Goal: Find specific page/section: Find specific page/section

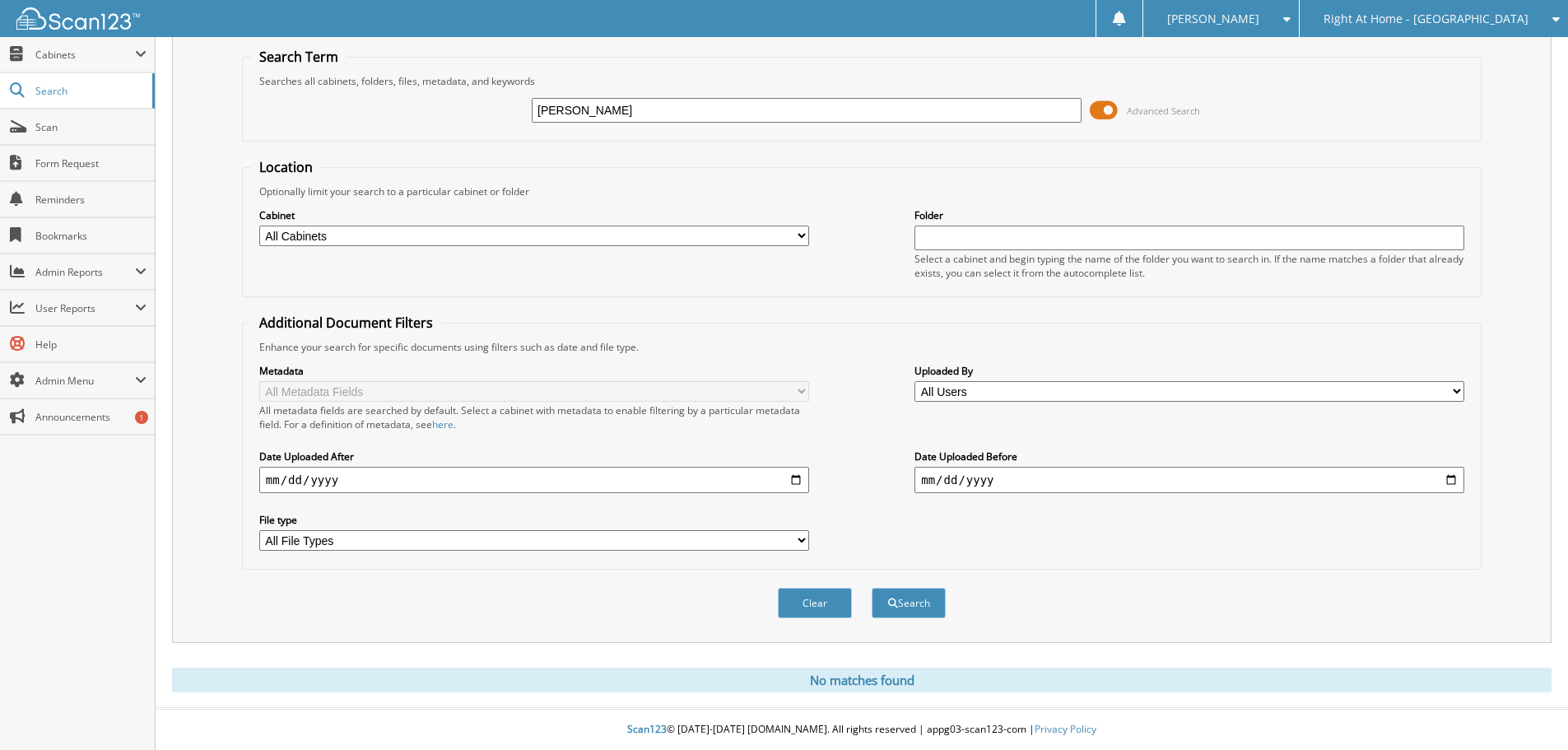
drag, startPoint x: 626, startPoint y: 114, endPoint x: 450, endPoint y: 106, distance: 176.2
click at [450, 106] on div "[PERSON_NAME] Advanced Search" at bounding box center [861, 111] width 1222 height 45
type input "[PERSON_NAME]"
click at [872, 587] on button "Search" at bounding box center [909, 602] width 74 height 31
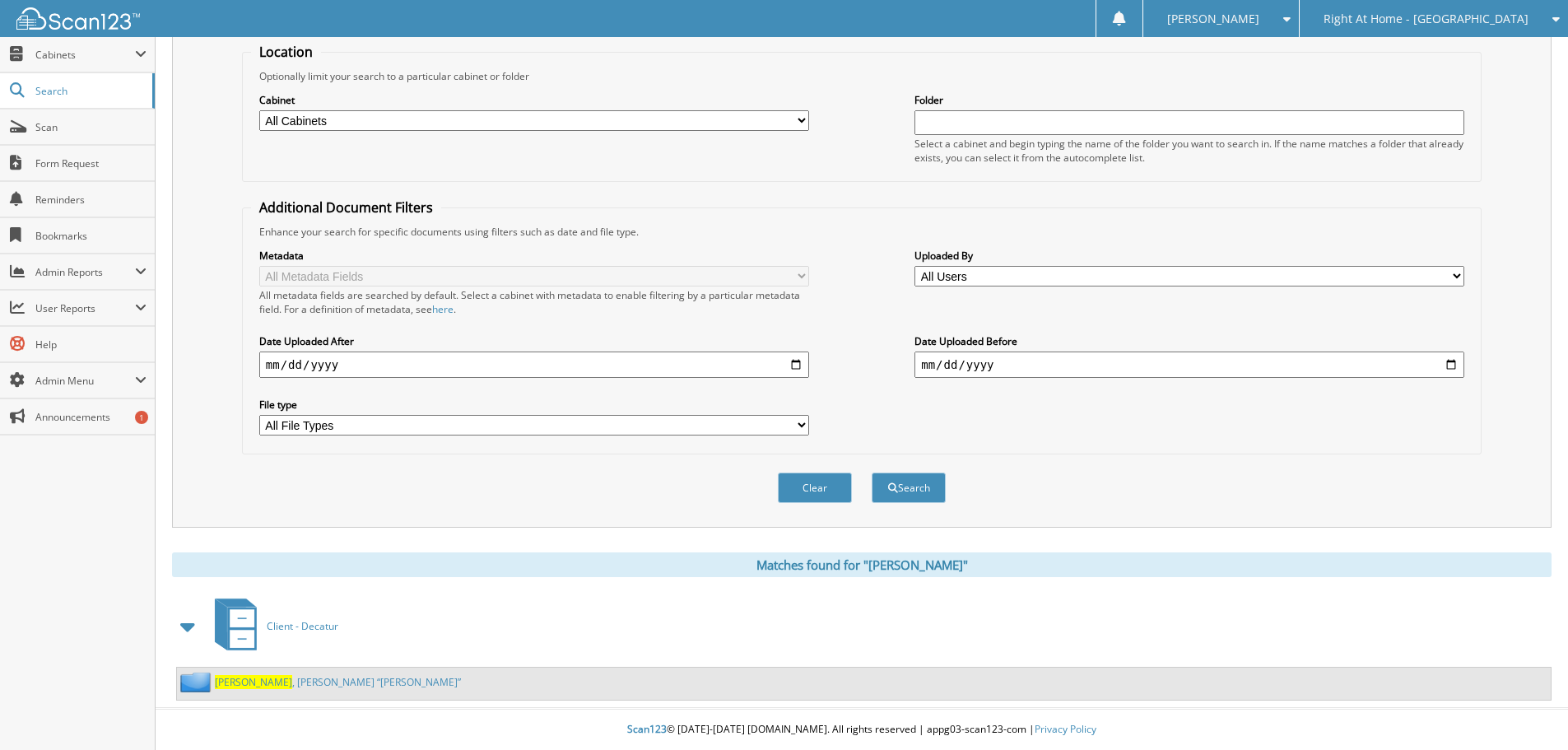
click at [267, 682] on link "Forthman , James “Jim”" at bounding box center [337, 682] width 246 height 14
